Goal: Task Accomplishment & Management: Manage account settings

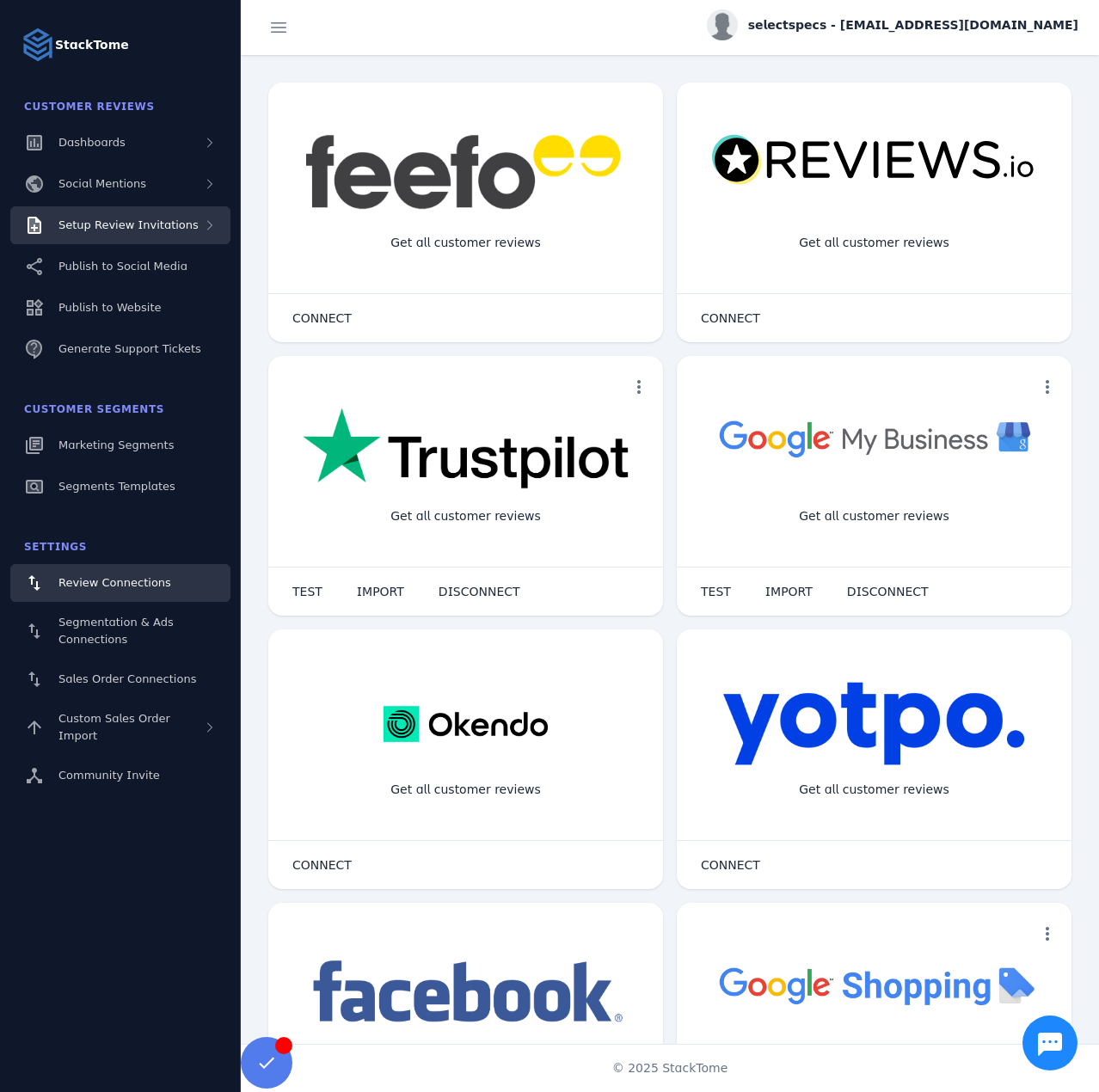
click at [124, 226] on span "Setup Review Invitations" at bounding box center [128, 225] width 140 height 13
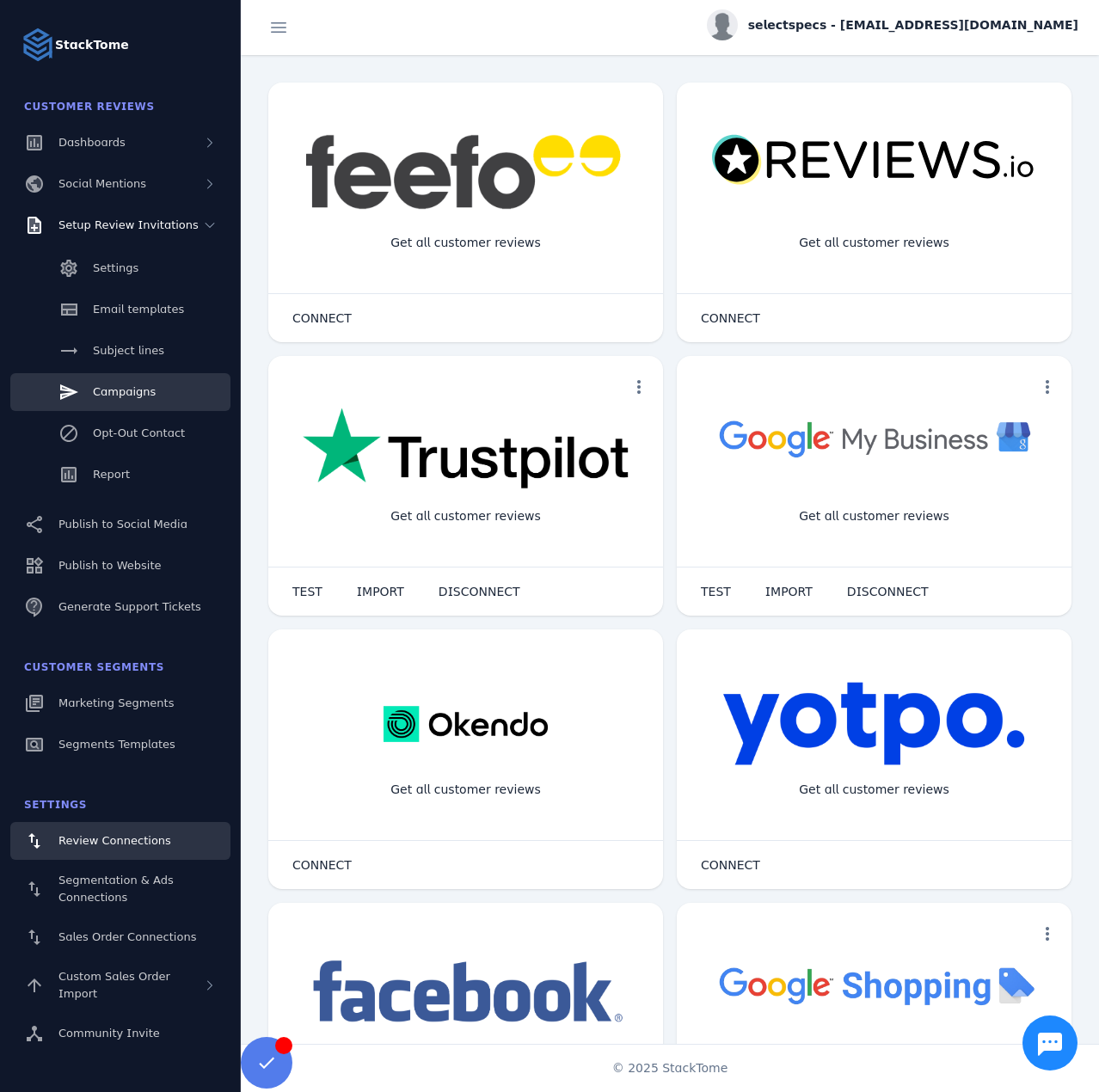
click at [117, 383] on link "Campaigns" at bounding box center [121, 391] width 220 height 38
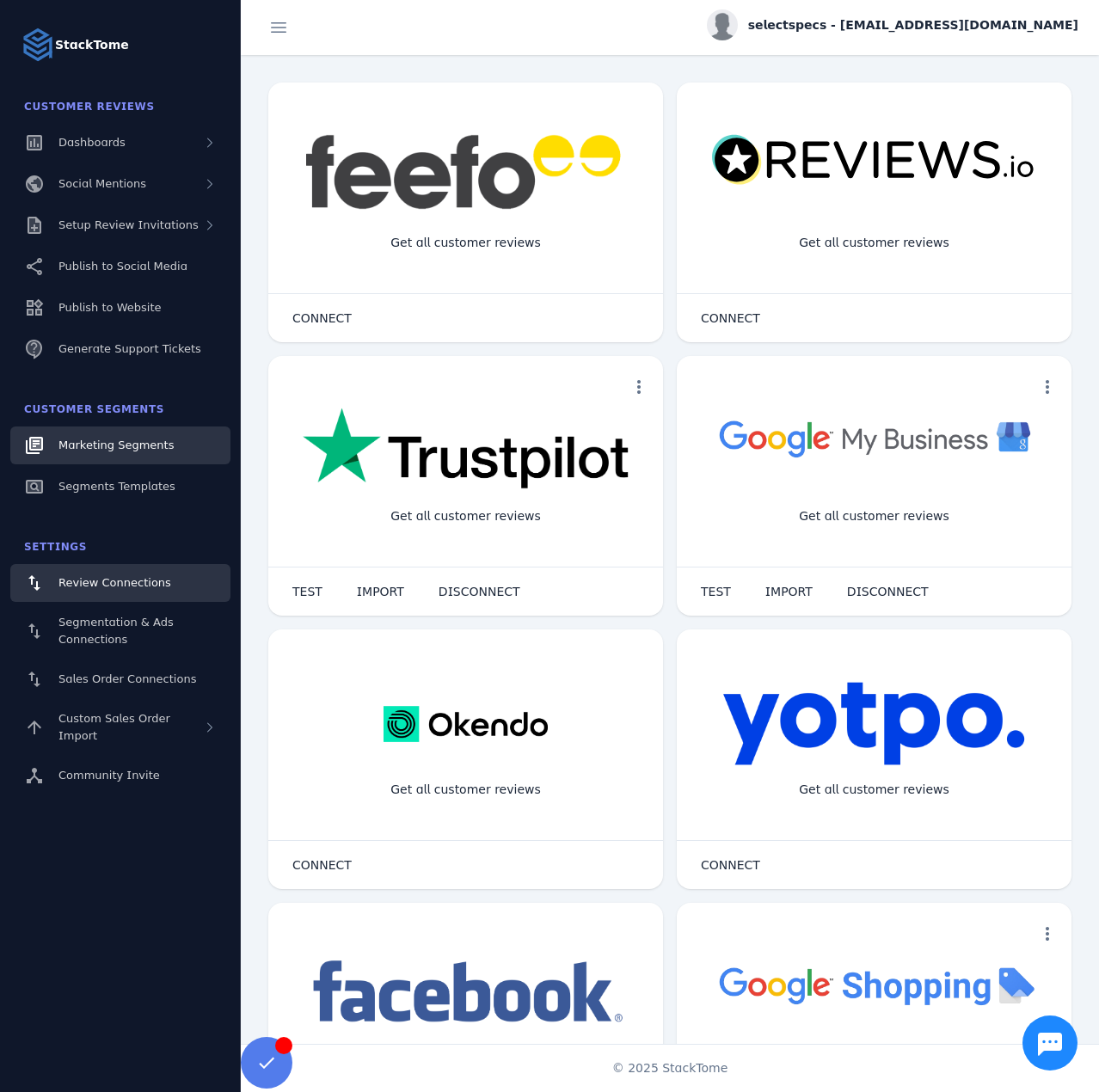
click at [122, 450] on span "Marketing Segments" at bounding box center [115, 444] width 115 height 13
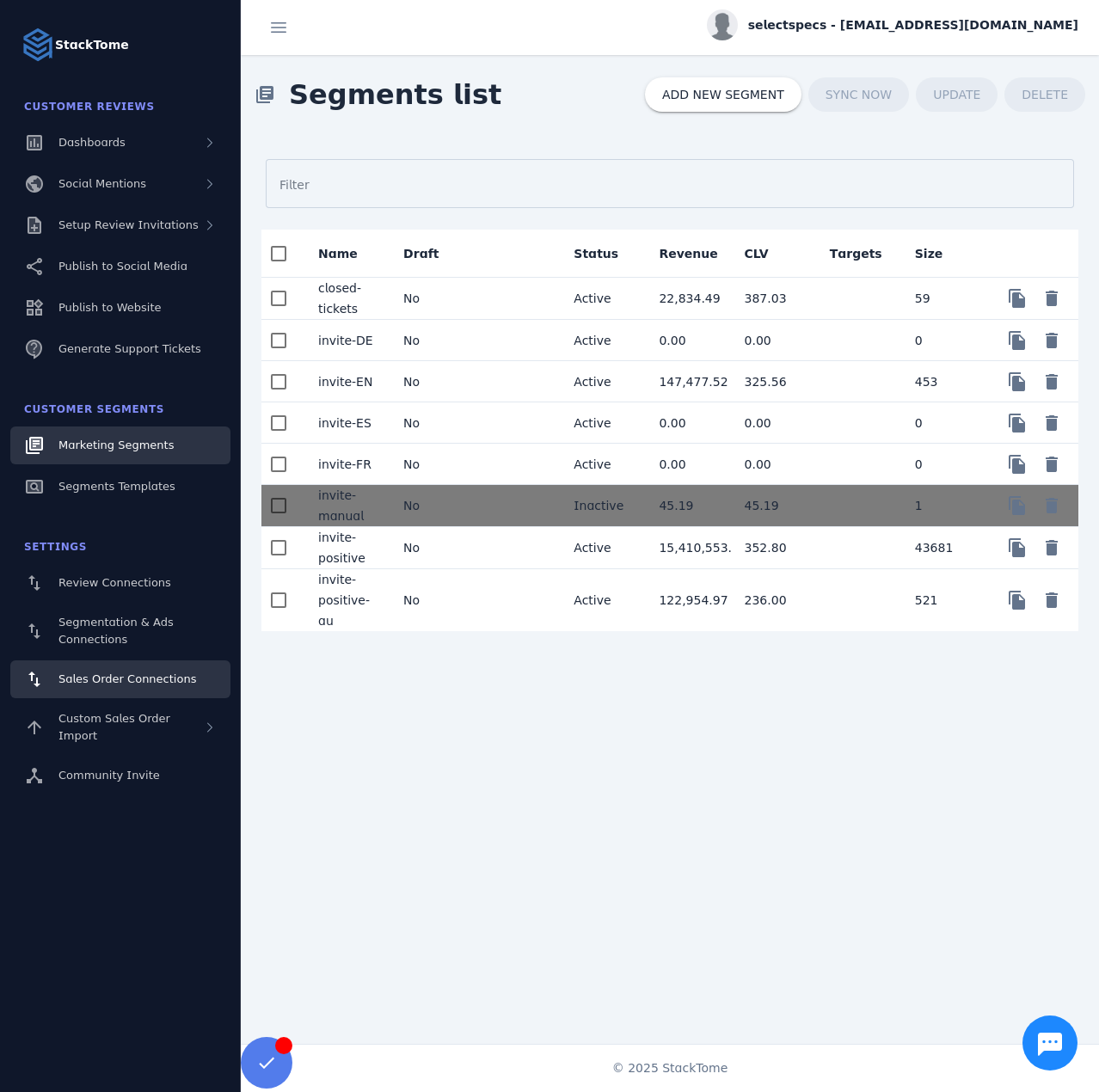
click at [130, 680] on span "Sales Order Connections" at bounding box center [127, 679] width 137 height 13
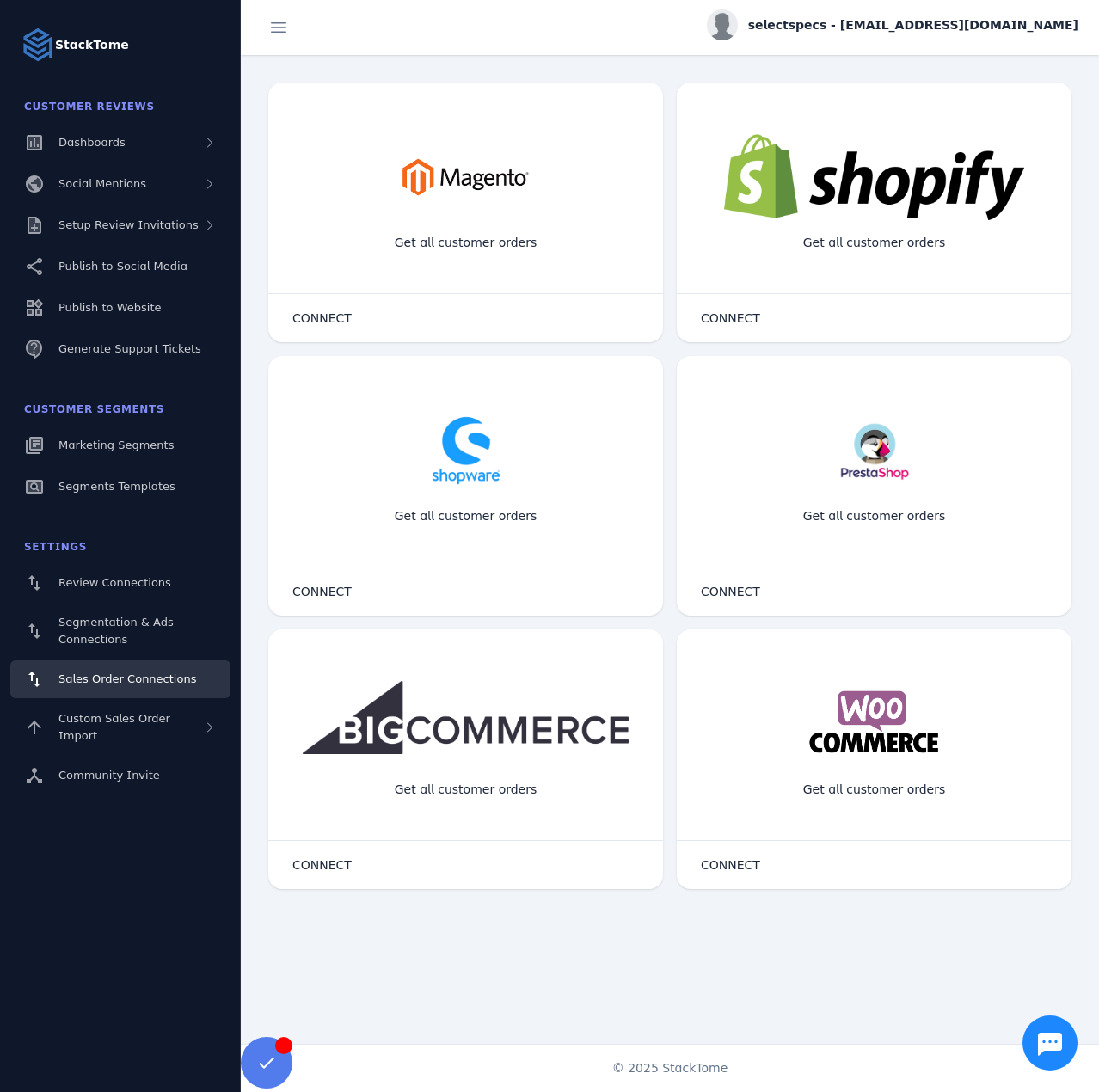
click at [878, 14] on div "selectspecs - [EMAIL_ADDRESS][DOMAIN_NAME]" at bounding box center [892, 25] width 371 height 31
click at [1003, 171] on span "Sign out" at bounding box center [1023, 166] width 50 height 20
